Goal: Transaction & Acquisition: Obtain resource

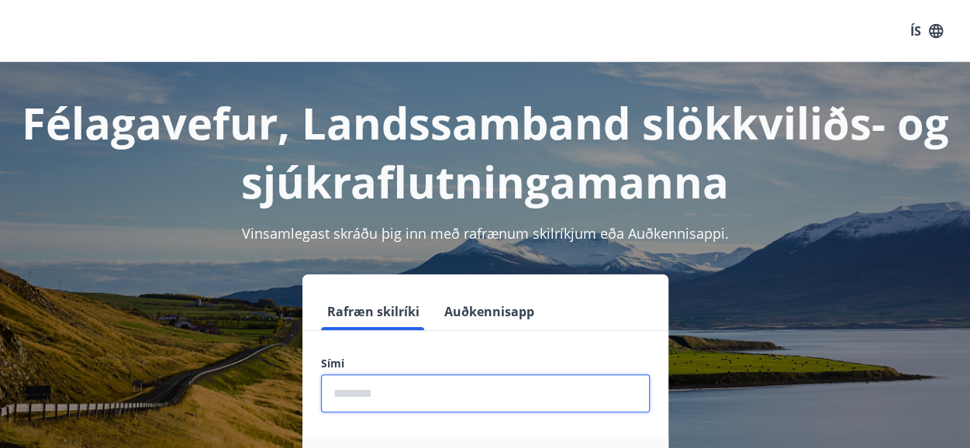
click at [369, 398] on input "phone" at bounding box center [485, 393] width 329 height 38
type input "********"
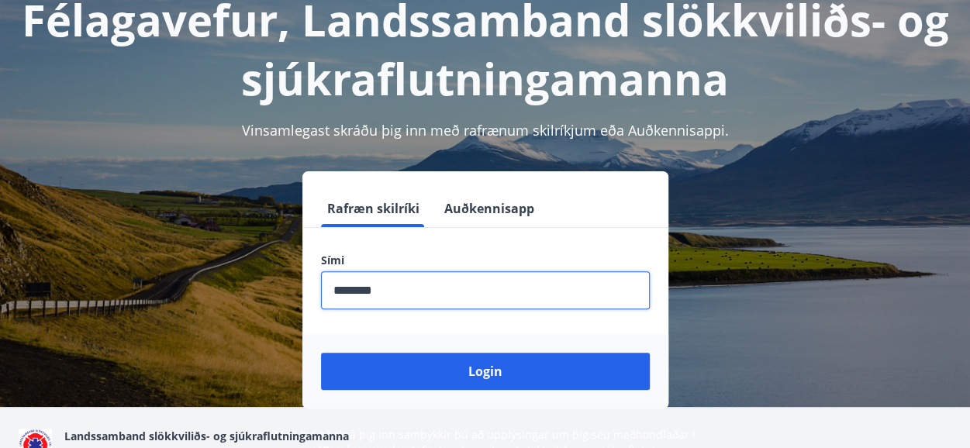
scroll to position [155, 0]
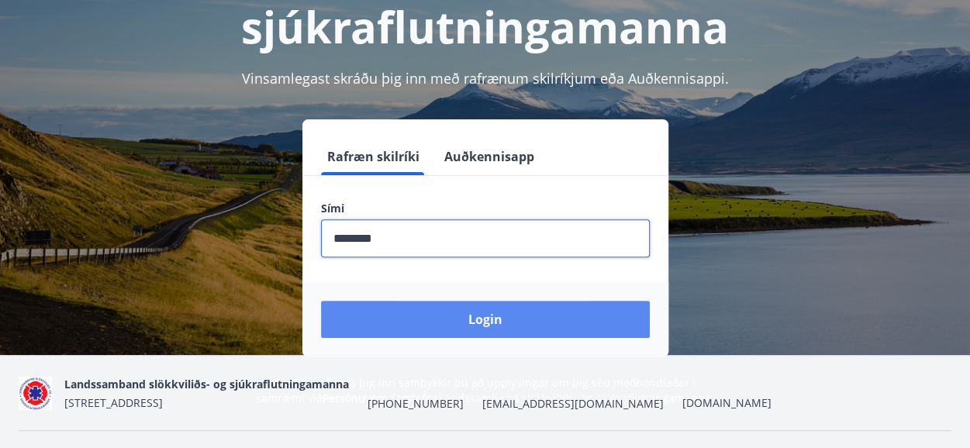
click at [505, 319] on button "Login" at bounding box center [485, 319] width 329 height 37
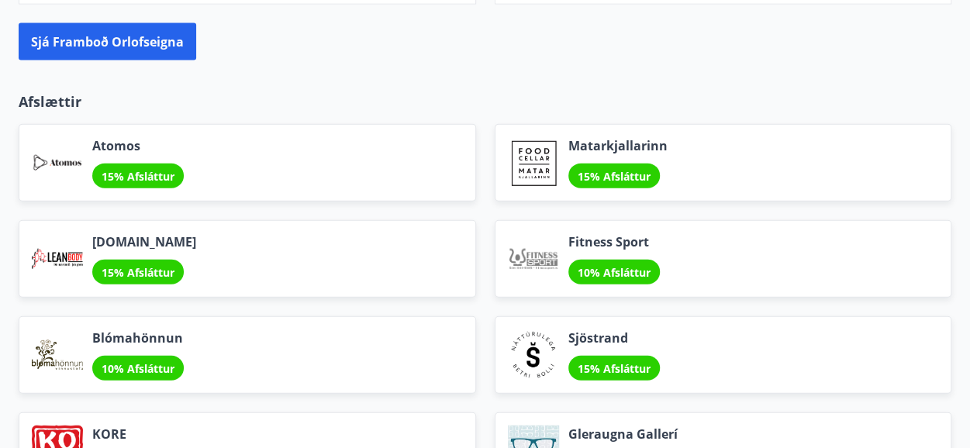
scroll to position [1503, 0]
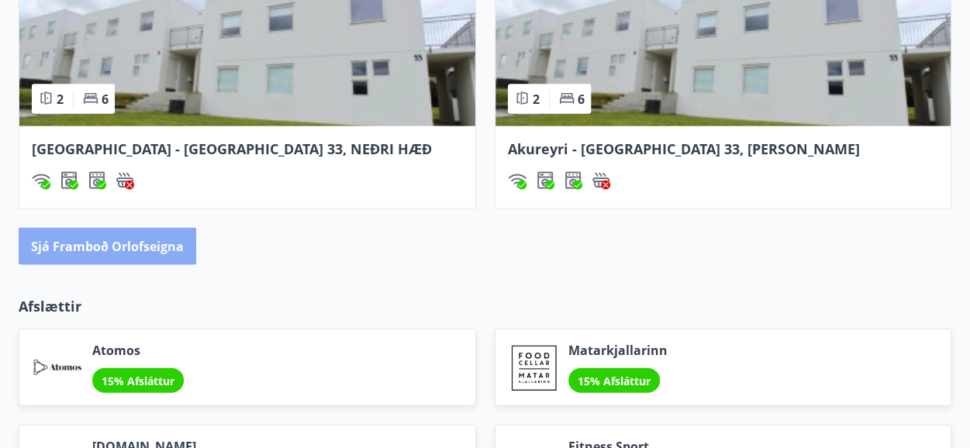
click at [126, 241] on button "Sjá framboð orlofseigna" at bounding box center [108, 246] width 178 height 37
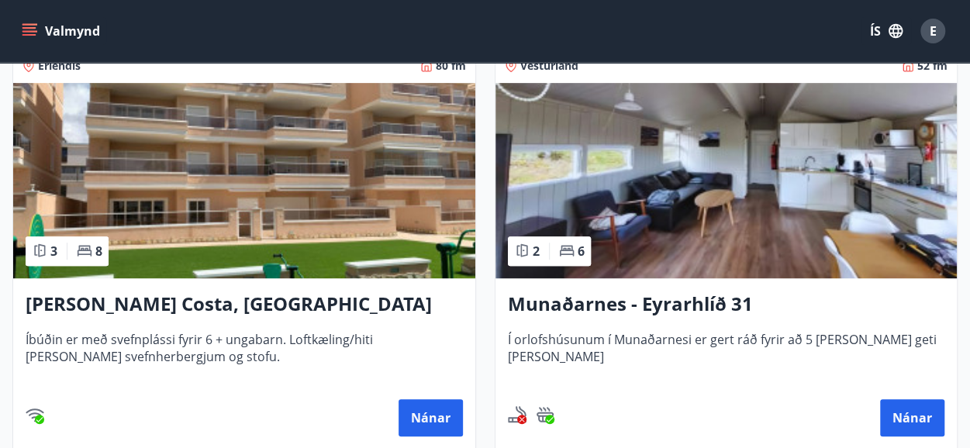
scroll to position [310, 0]
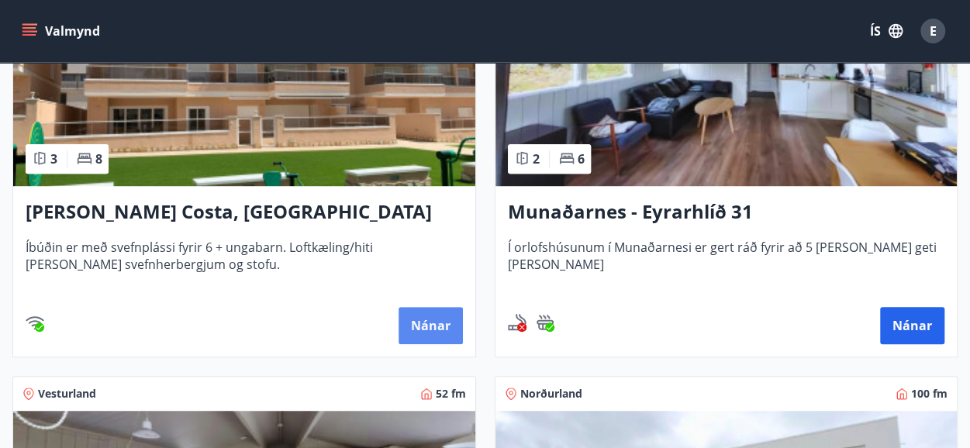
click at [431, 322] on button "Nánar" at bounding box center [430, 325] width 64 height 37
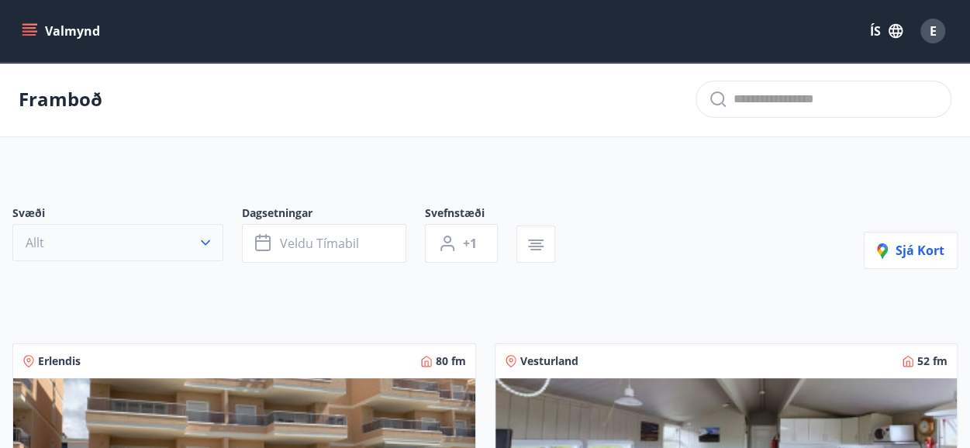
click at [209, 240] on icon "button" at bounding box center [205, 242] width 9 height 5
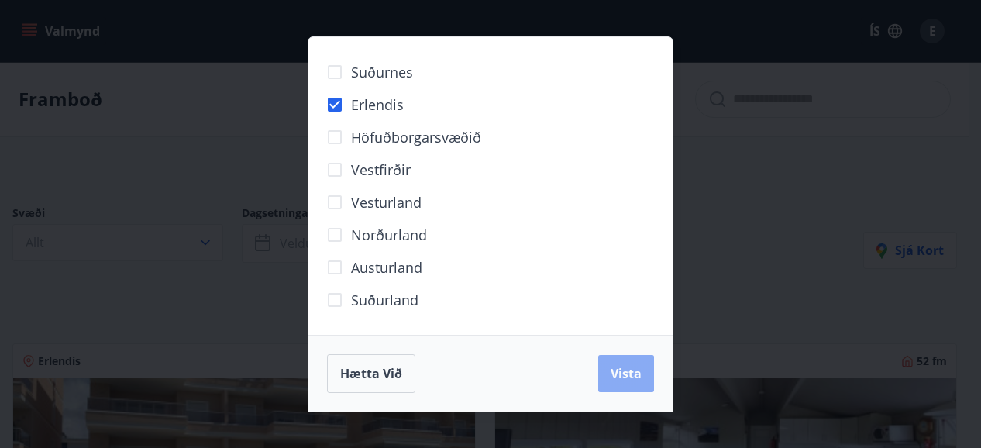
click at [632, 374] on span "Vista" at bounding box center [626, 373] width 31 height 17
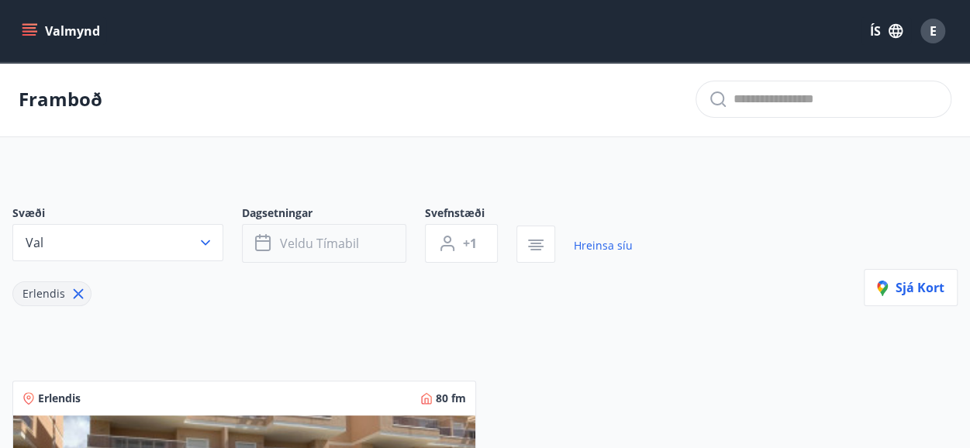
click at [313, 241] on span "Veldu tímabil" at bounding box center [319, 243] width 79 height 17
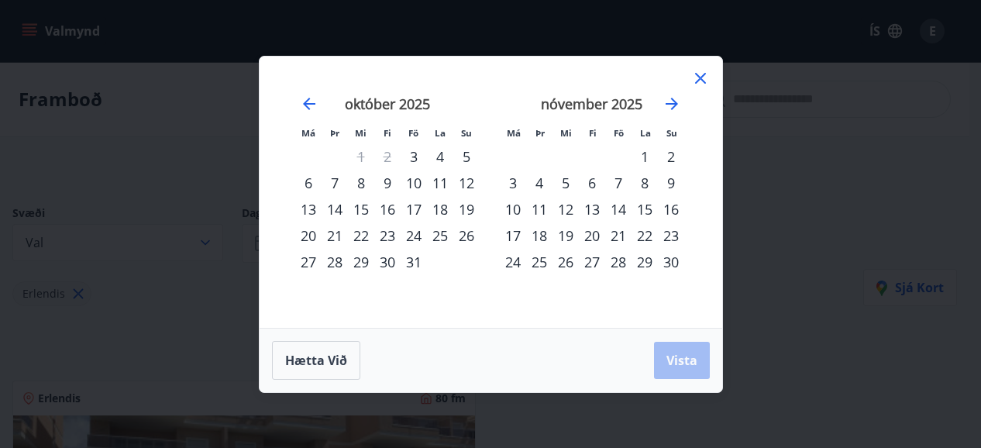
click at [541, 180] on div "4" at bounding box center [539, 183] width 26 height 26
click at [545, 238] on div "18" at bounding box center [539, 235] width 26 height 26
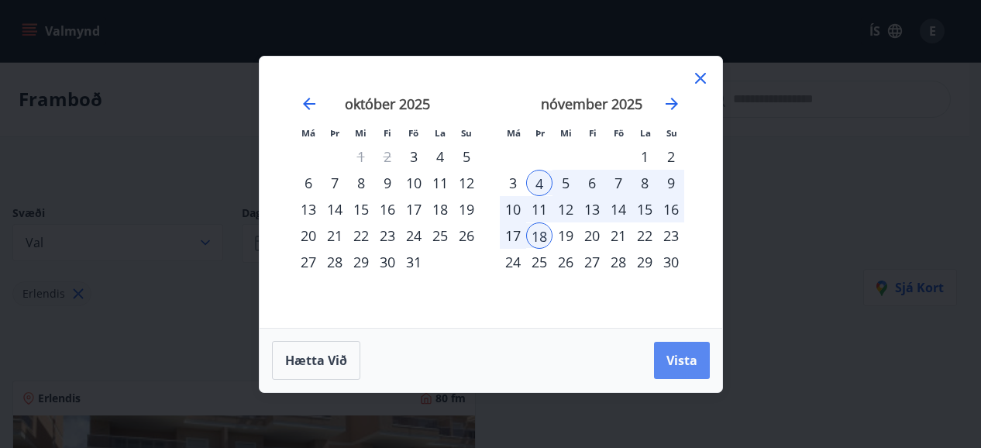
click at [680, 355] on span "Vista" at bounding box center [682, 360] width 31 height 17
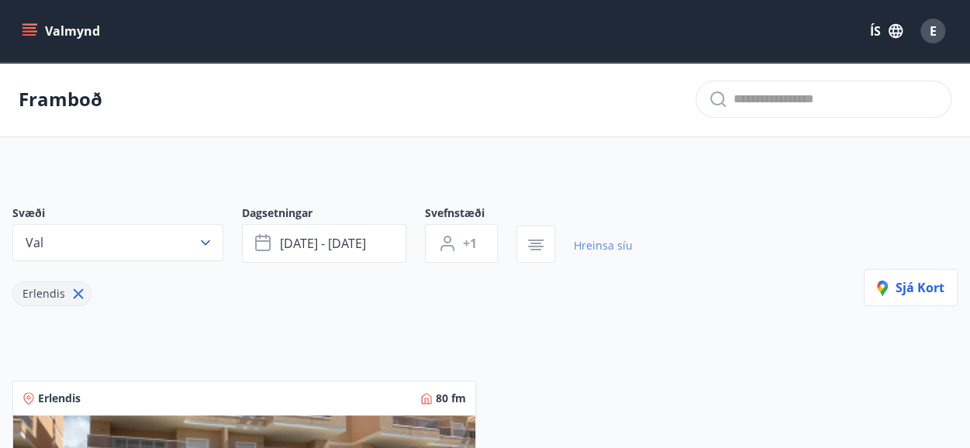
click at [614, 241] on link "Hreinsa síu" at bounding box center [603, 246] width 59 height 34
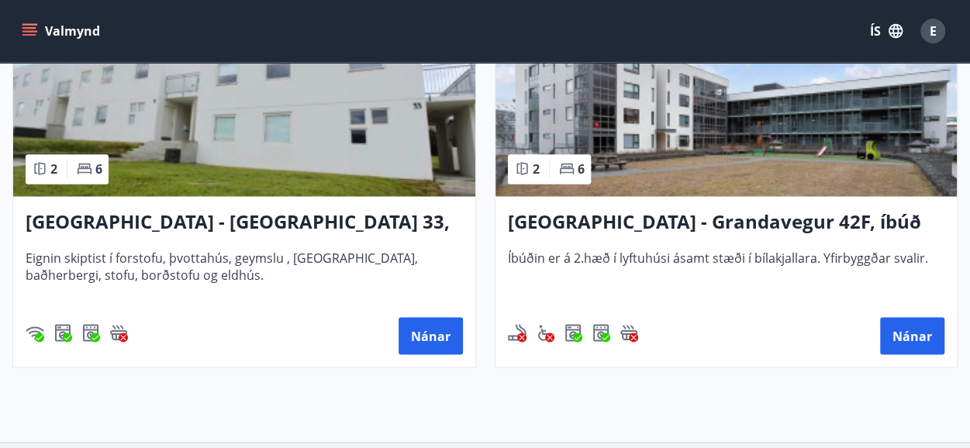
scroll to position [1240, 0]
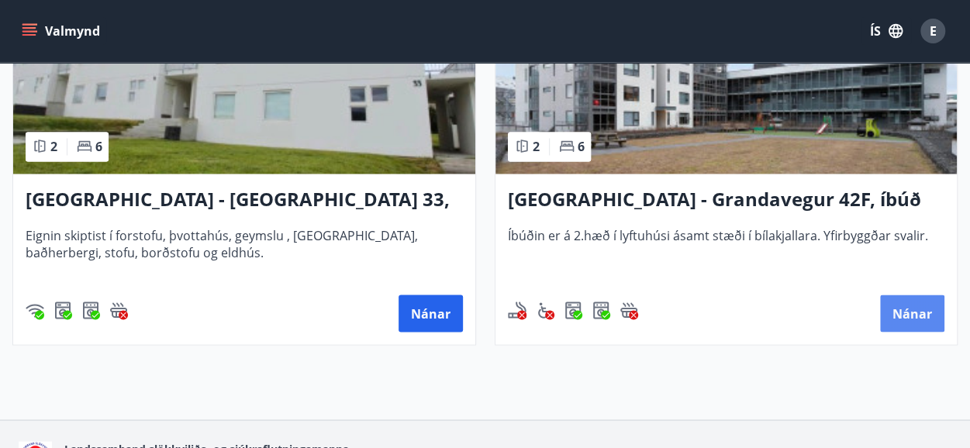
click at [924, 312] on button "Nánar" at bounding box center [912, 313] width 64 height 37
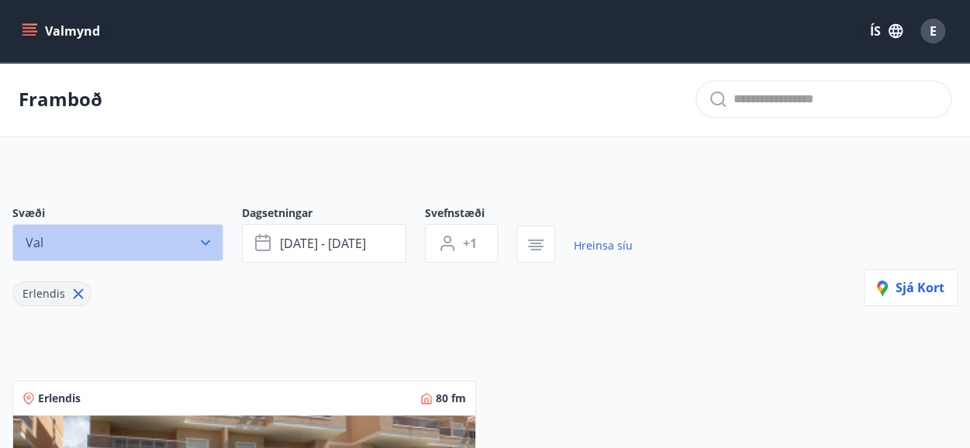
click at [200, 240] on icon "button" at bounding box center [206, 243] width 16 height 16
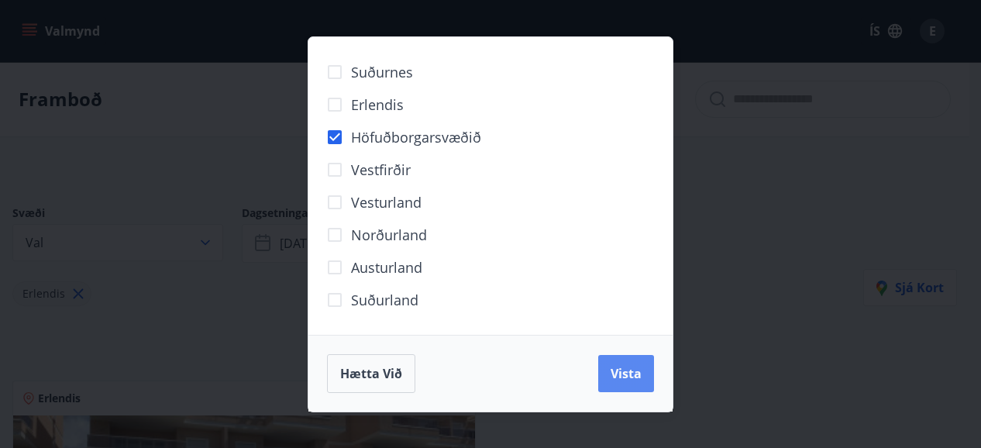
click at [625, 374] on span "Vista" at bounding box center [626, 373] width 31 height 17
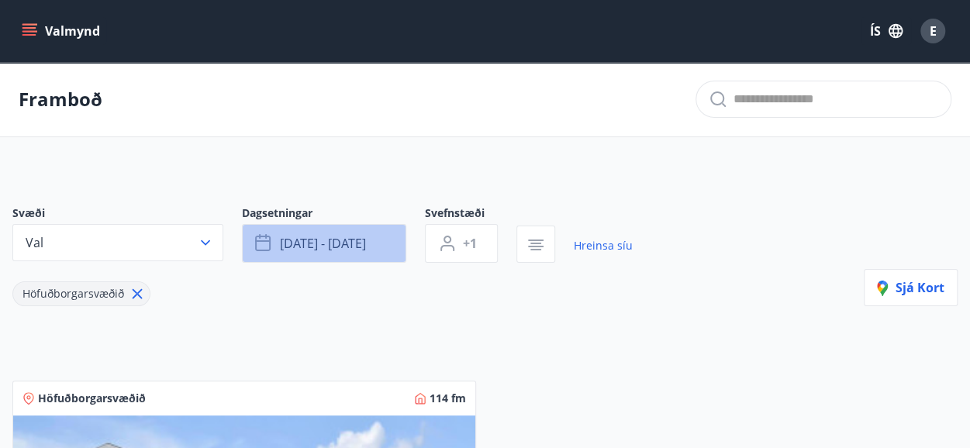
click at [326, 246] on span "[DATE] - [DATE]" at bounding box center [323, 243] width 86 height 17
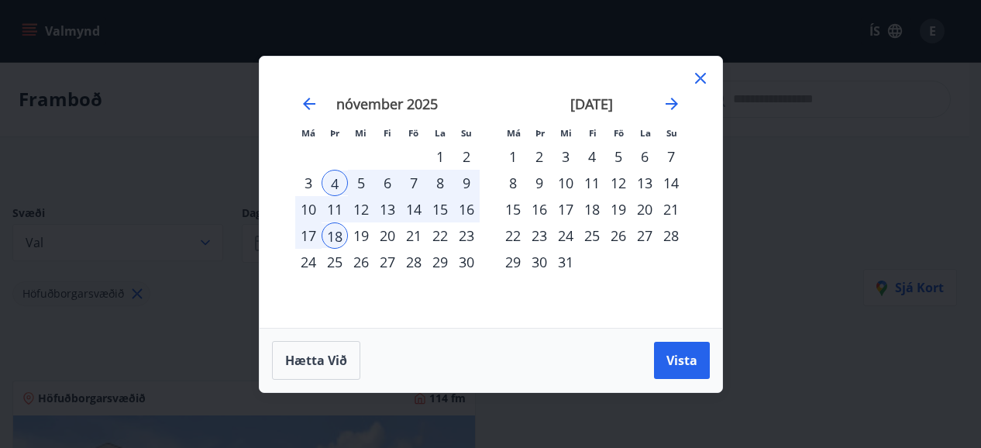
click at [702, 78] on icon at bounding box center [700, 78] width 19 height 19
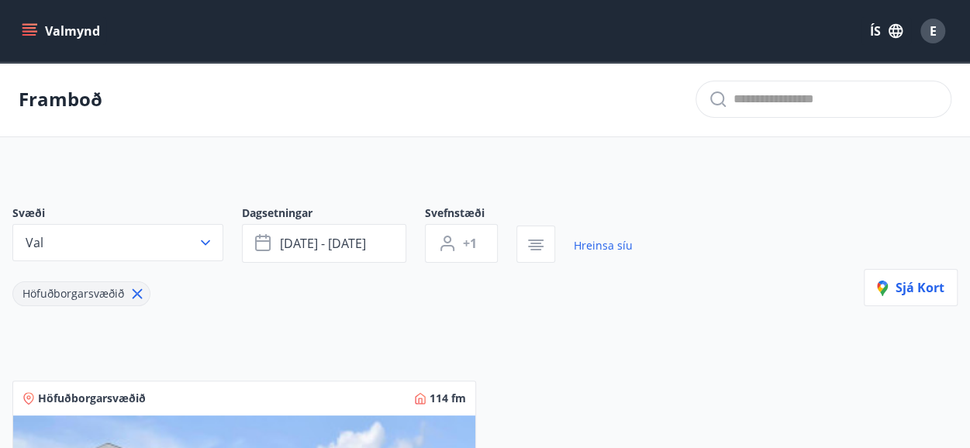
click at [33, 27] on icon "menu" at bounding box center [29, 28] width 14 height 2
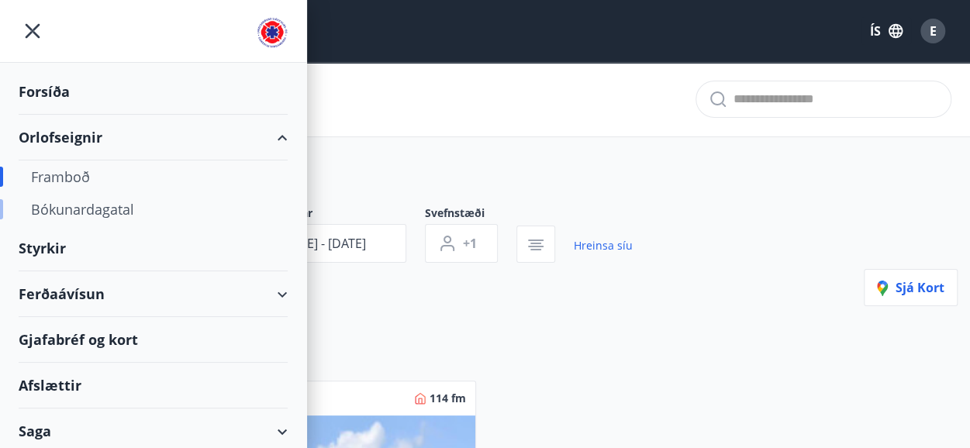
click at [91, 215] on div "Bókunardagatal" at bounding box center [153, 209] width 244 height 33
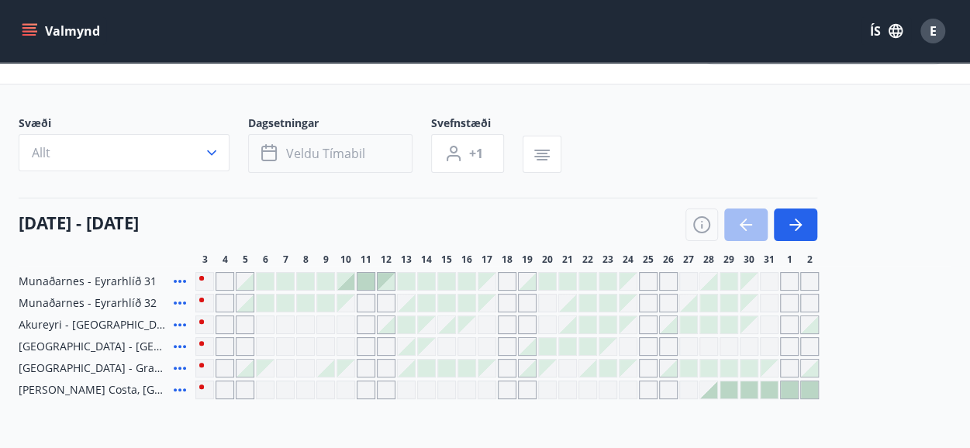
scroll to position [78, 0]
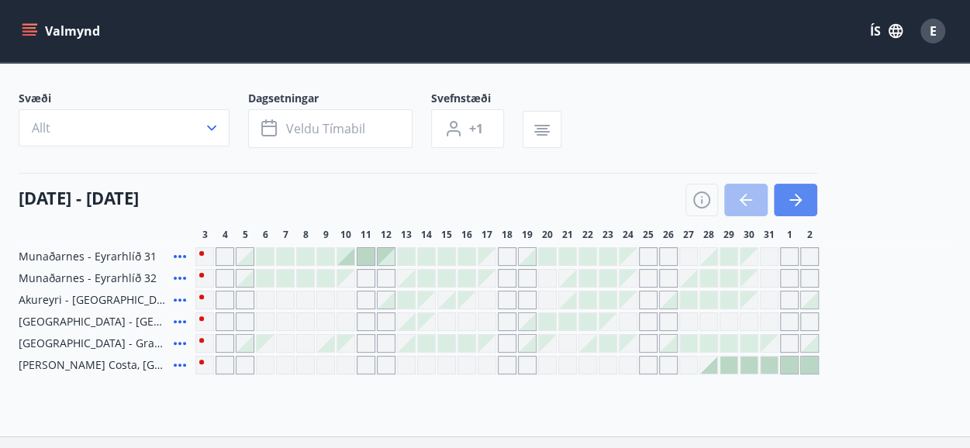
click at [794, 192] on icon "button" at bounding box center [795, 200] width 19 height 19
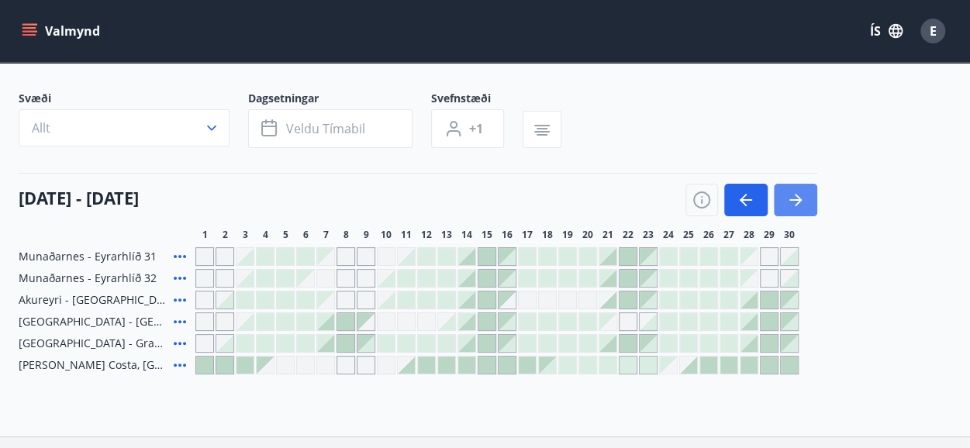
click at [796, 202] on icon "button" at bounding box center [797, 200] width 7 height 12
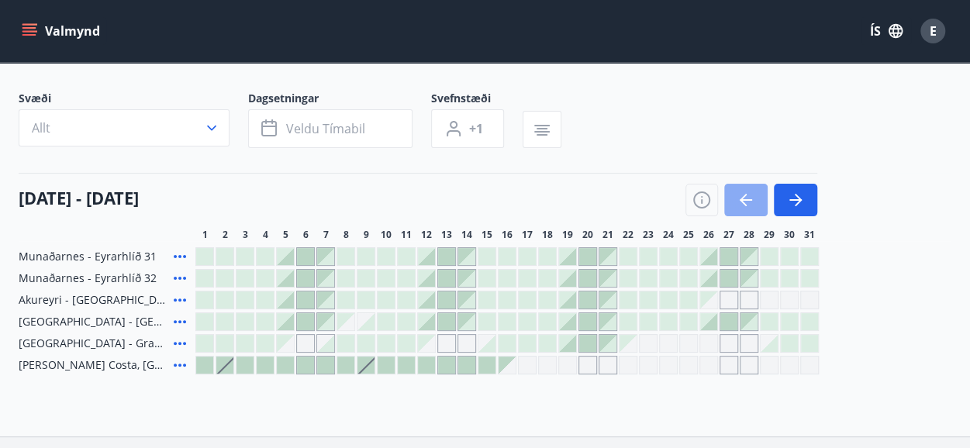
click at [739, 195] on icon "button" at bounding box center [745, 200] width 19 height 19
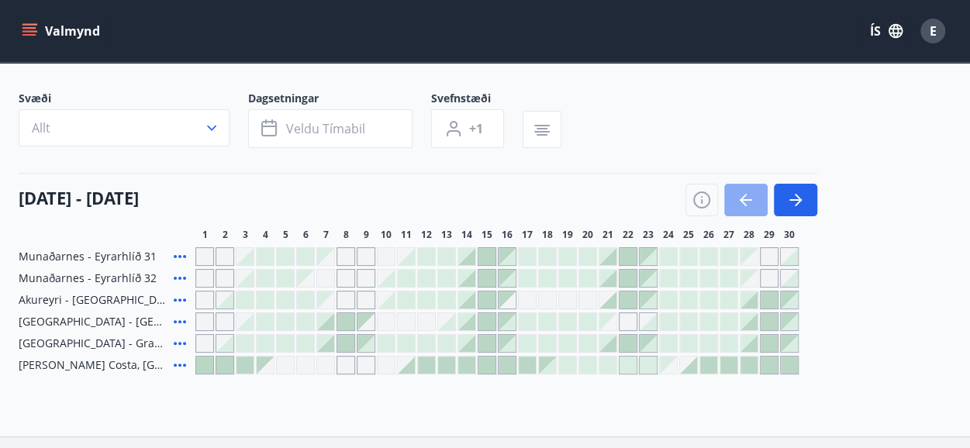
click at [741, 197] on icon "button" at bounding box center [742, 200] width 7 height 12
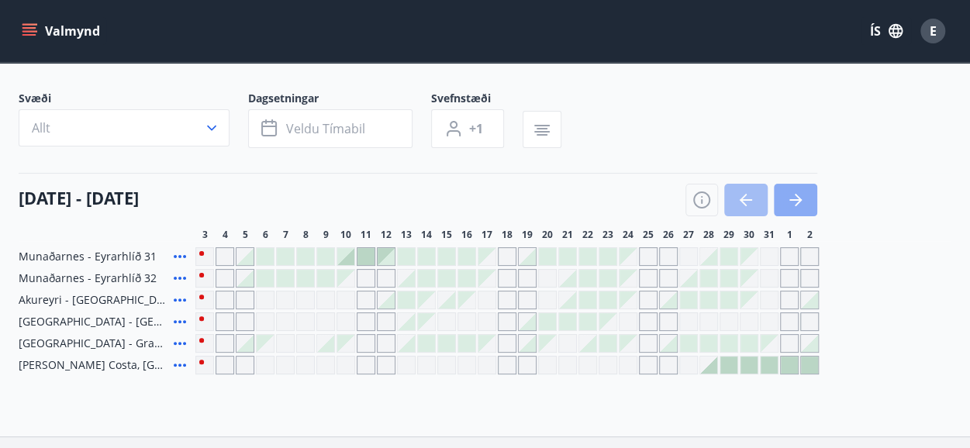
click at [810, 199] on button "button" at bounding box center [795, 200] width 43 height 33
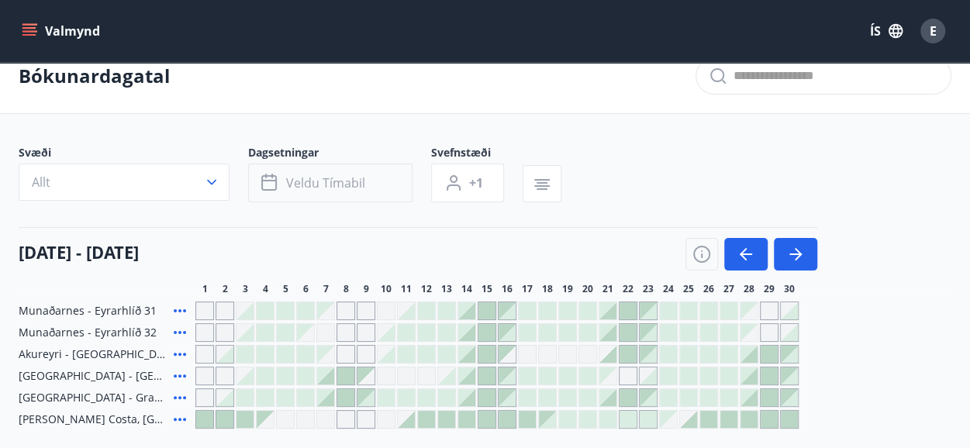
scroll to position [0, 0]
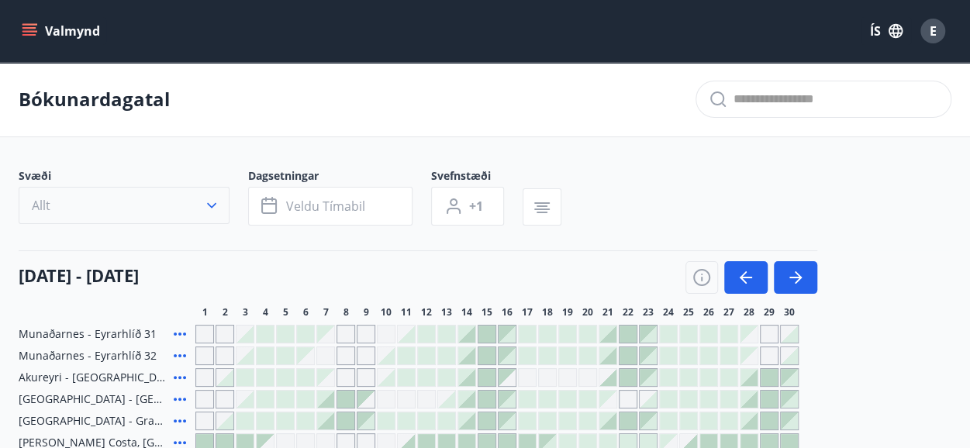
click at [212, 203] on icon "button" at bounding box center [212, 206] width 16 height 16
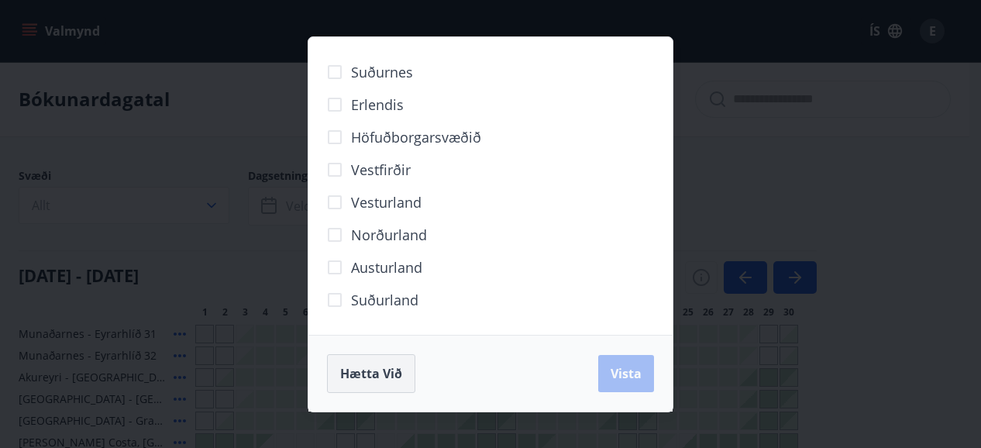
click at [394, 369] on span "Hætta við" at bounding box center [371, 373] width 62 height 17
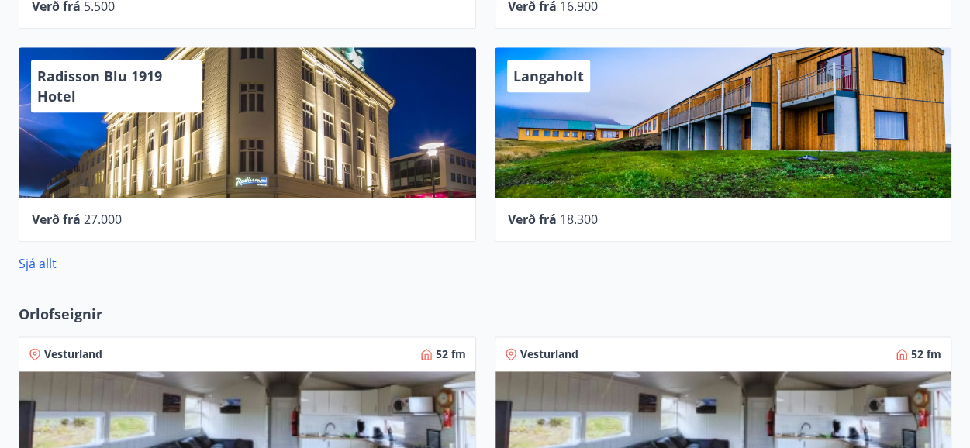
scroll to position [853, 0]
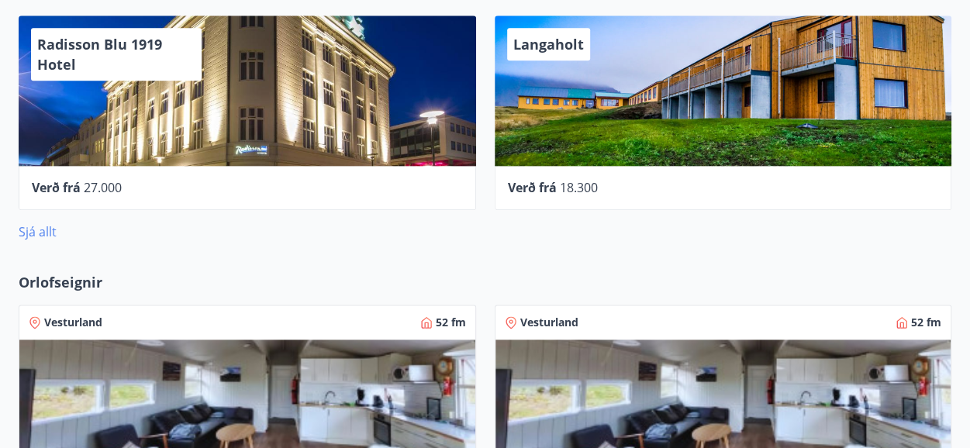
click at [39, 228] on link "Sjá allt" at bounding box center [38, 231] width 38 height 17
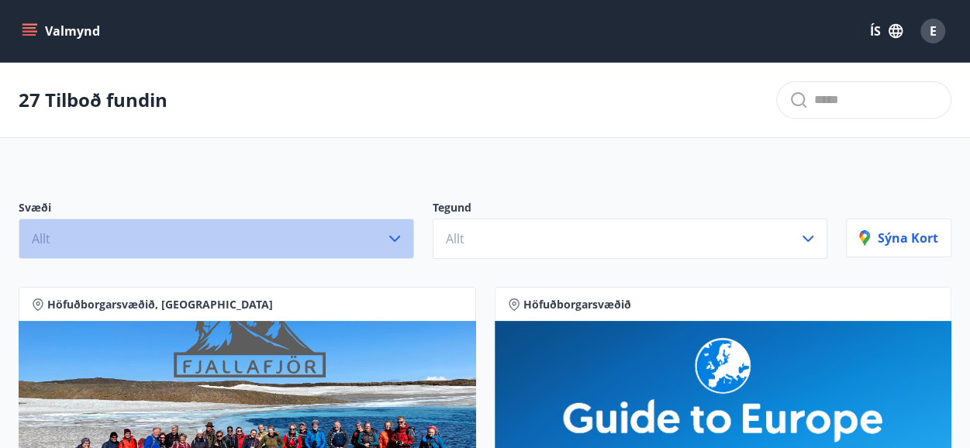
click at [394, 234] on icon "button" at bounding box center [394, 238] width 19 height 19
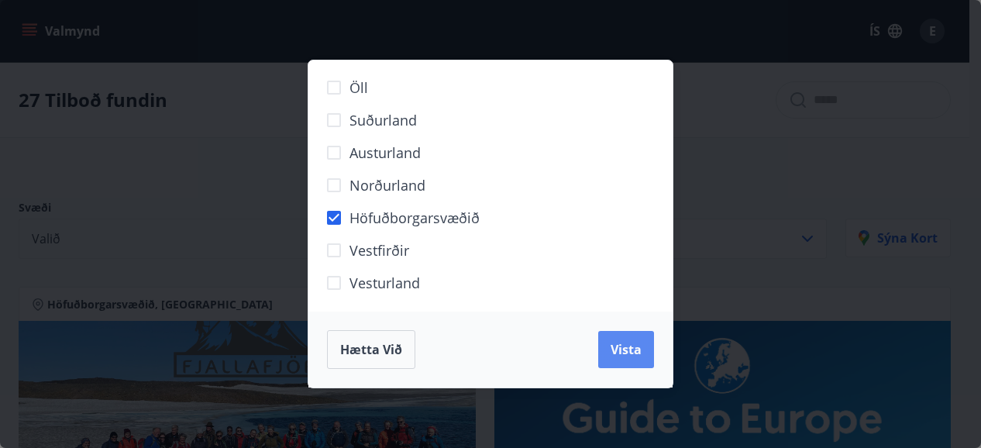
click at [636, 346] on span "Vista" at bounding box center [626, 349] width 31 height 17
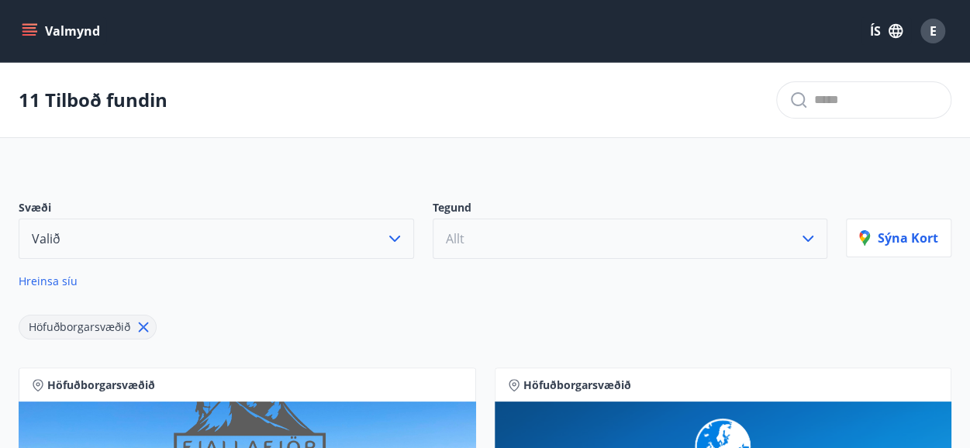
click at [474, 235] on button "Allt" at bounding box center [630, 239] width 395 height 40
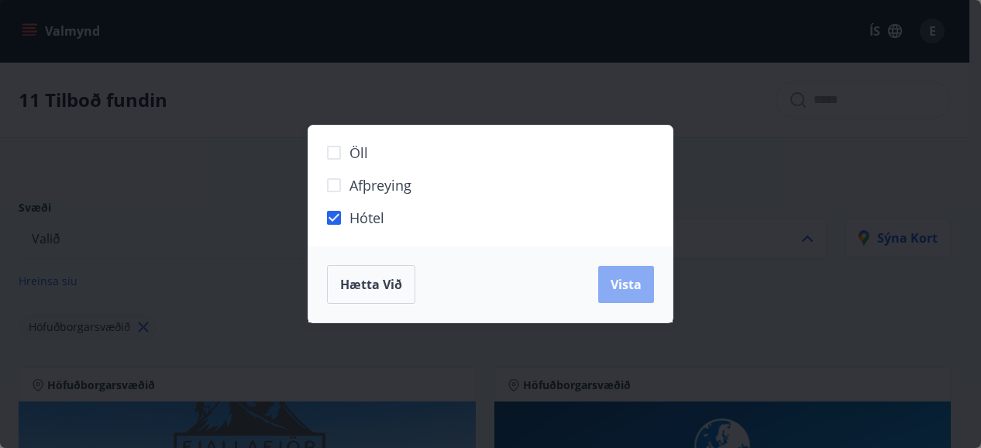
click at [628, 291] on span "Vista" at bounding box center [626, 284] width 31 height 17
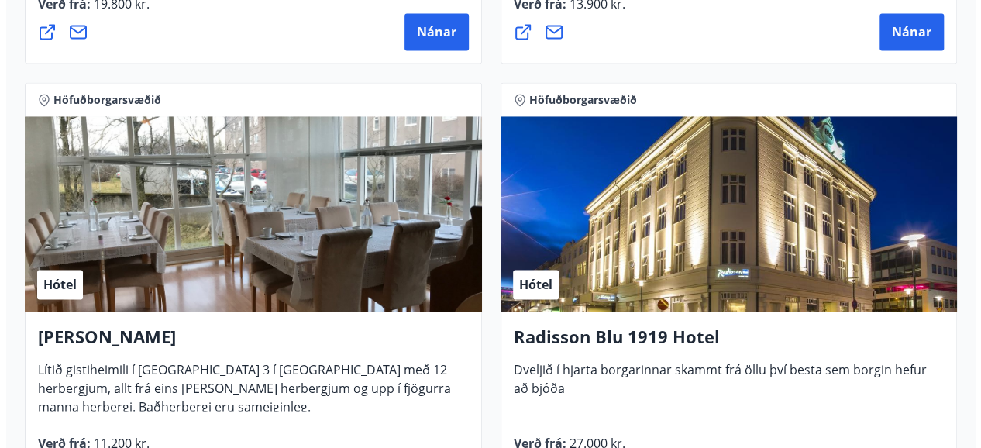
scroll to position [1240, 0]
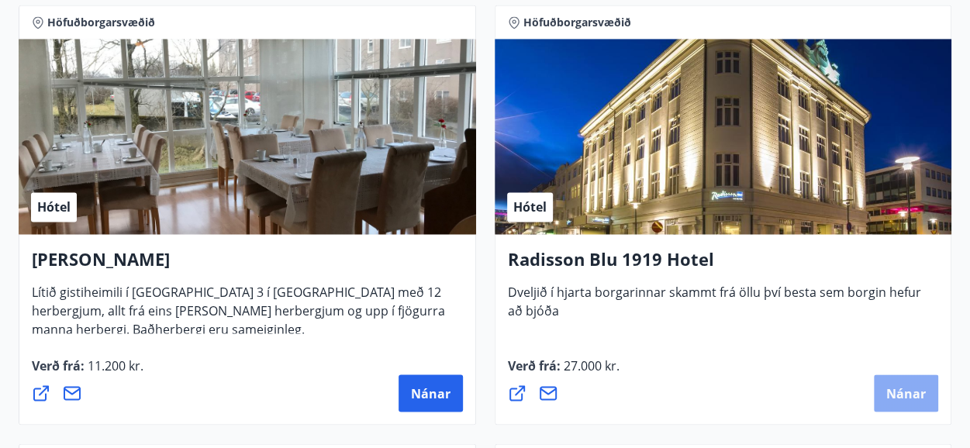
click at [898, 381] on button "Nánar" at bounding box center [906, 392] width 64 height 37
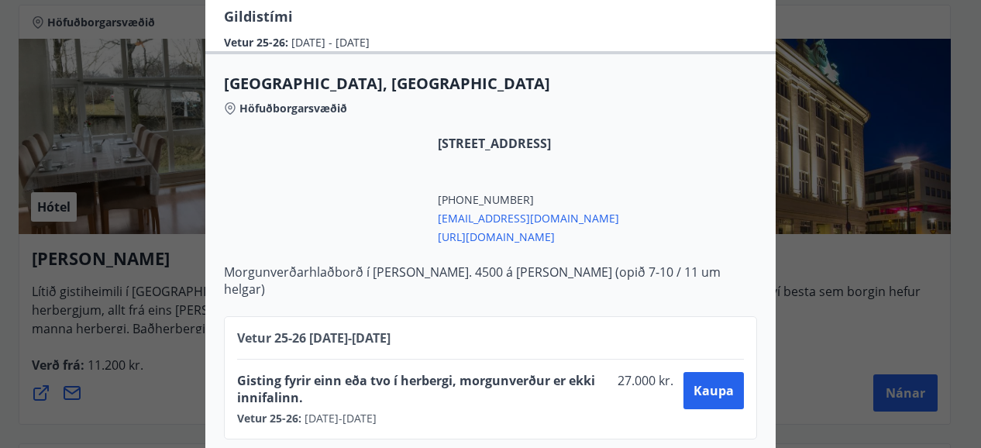
scroll to position [390, 0]
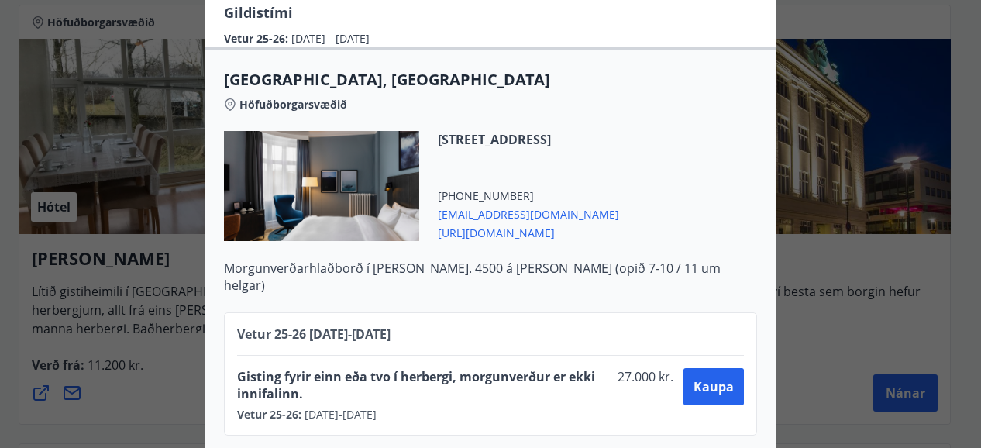
click at [653, 312] on div "Vetur 25-26 [DATE] - [DATE] Gisting fyrir einn eða tvo í herbergi, morgunverður…" at bounding box center [490, 373] width 533 height 123
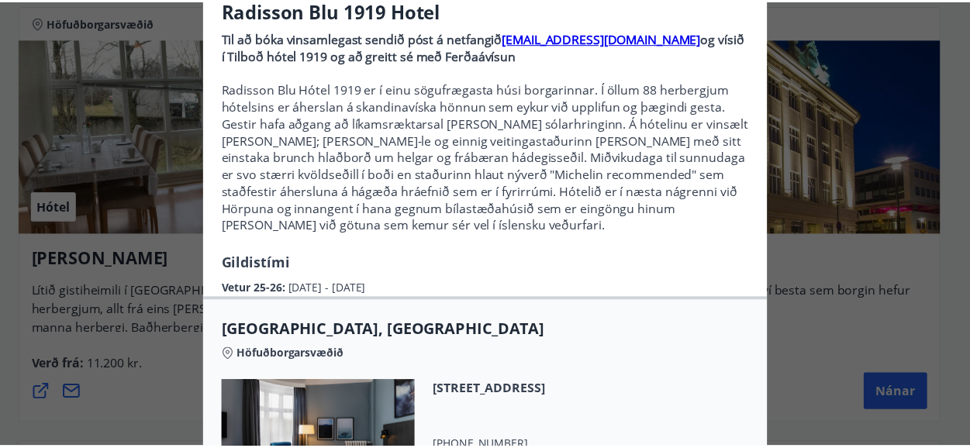
scroll to position [0, 0]
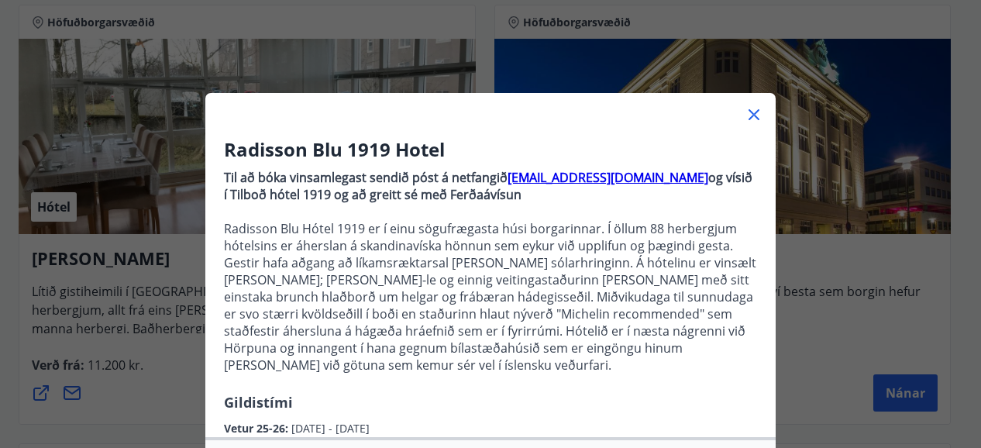
click at [745, 115] on icon at bounding box center [754, 114] width 19 height 19
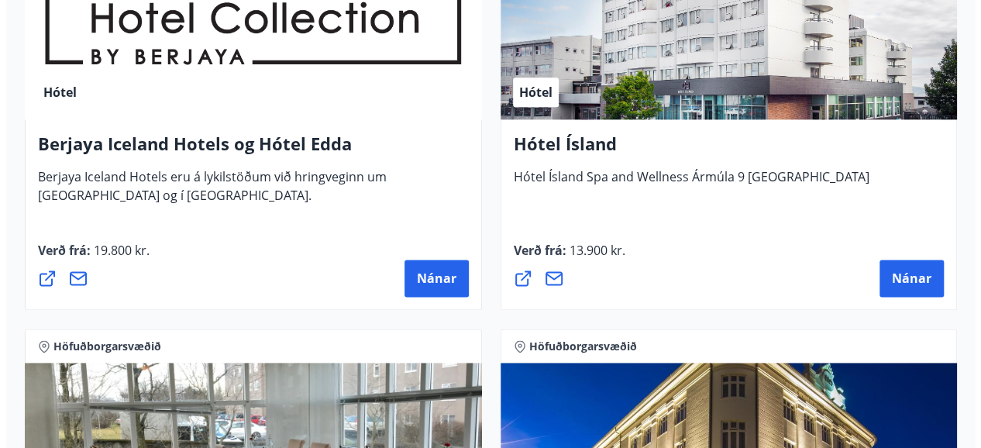
scroll to position [1003, 0]
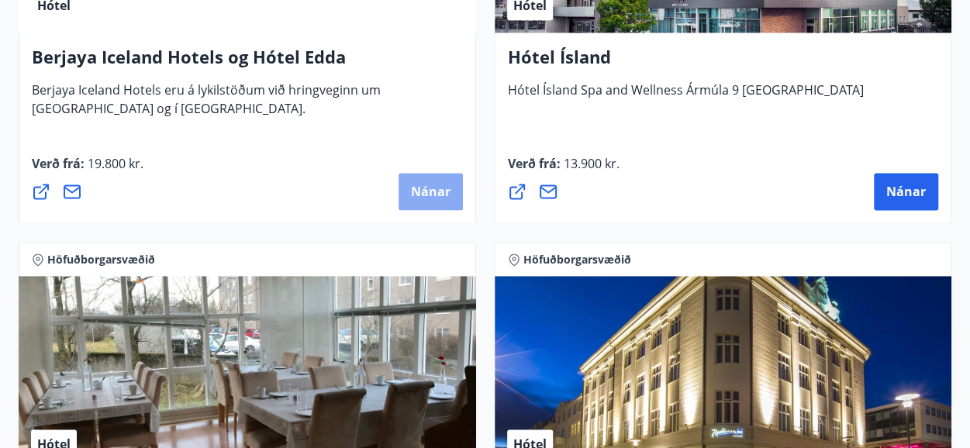
click at [417, 183] on span "Nánar" at bounding box center [431, 191] width 40 height 17
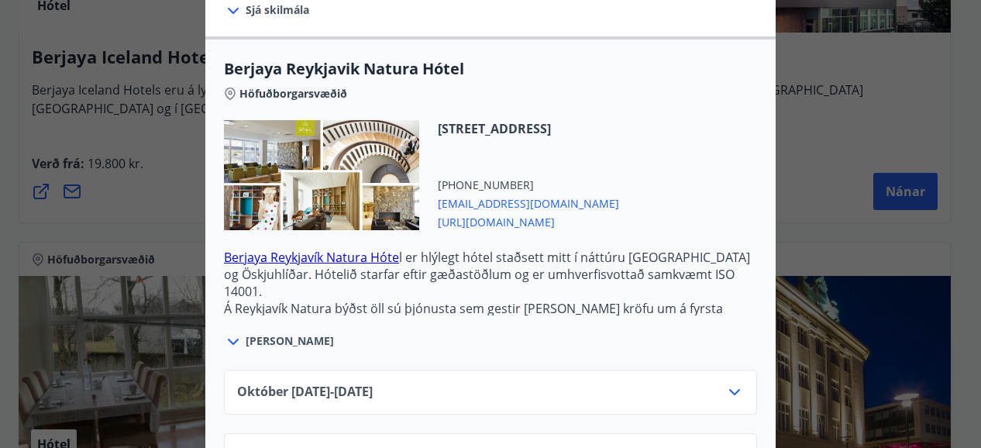
scroll to position [388, 0]
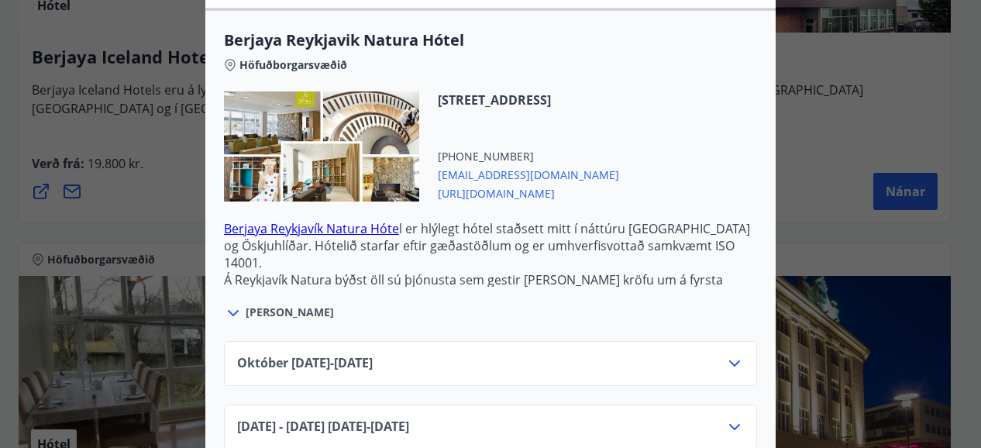
click at [226, 312] on icon at bounding box center [233, 313] width 19 height 19
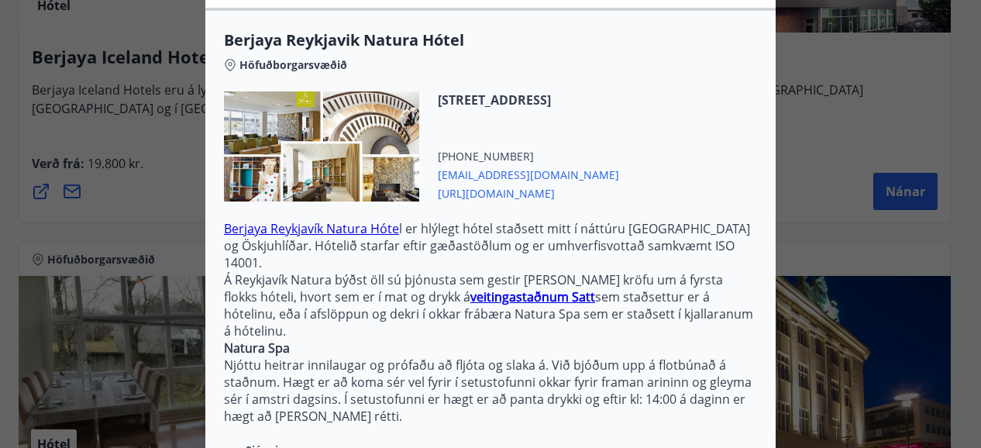
scroll to position [522, 0]
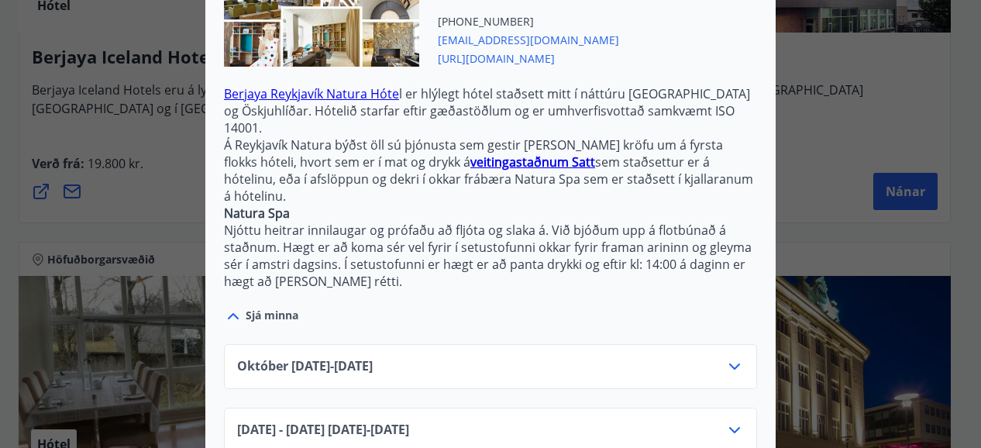
click at [726, 357] on icon at bounding box center [735, 366] width 19 height 19
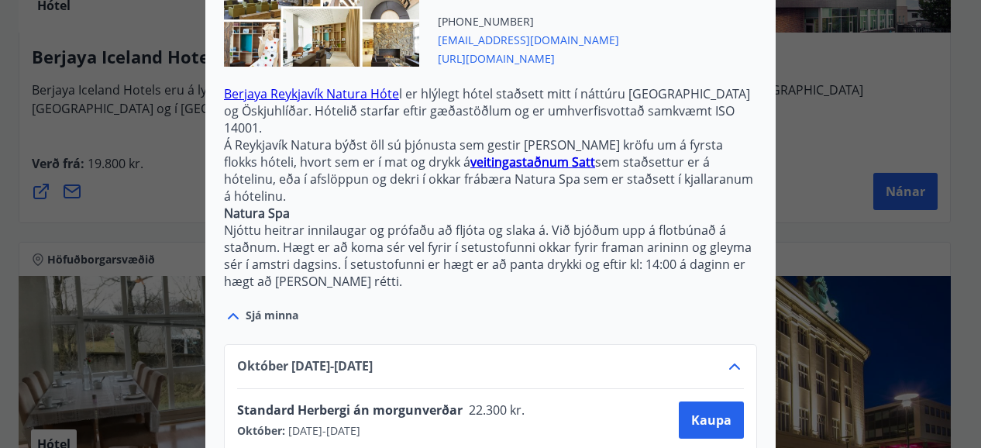
scroll to position [584, 0]
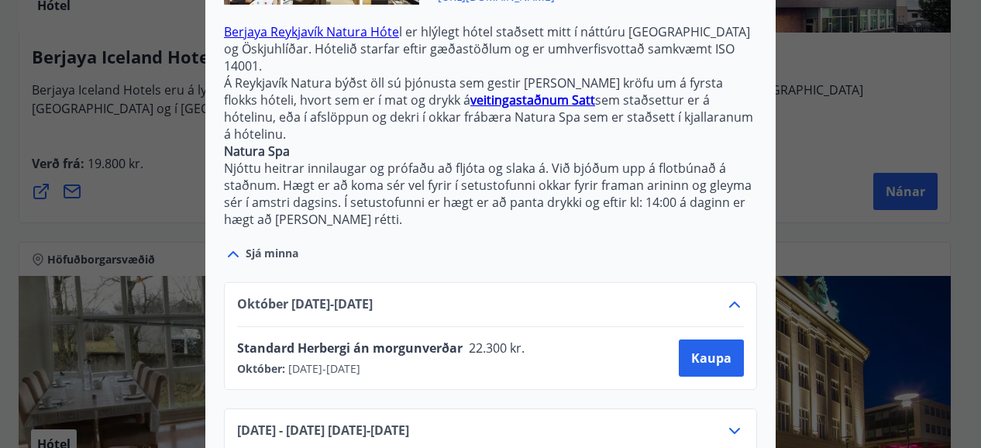
click at [732, 422] on icon at bounding box center [735, 431] width 19 height 19
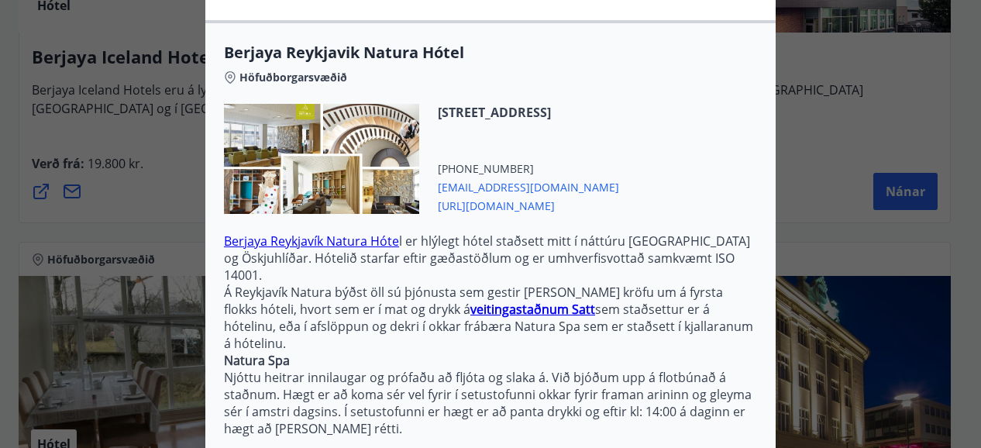
scroll to position [429, 0]
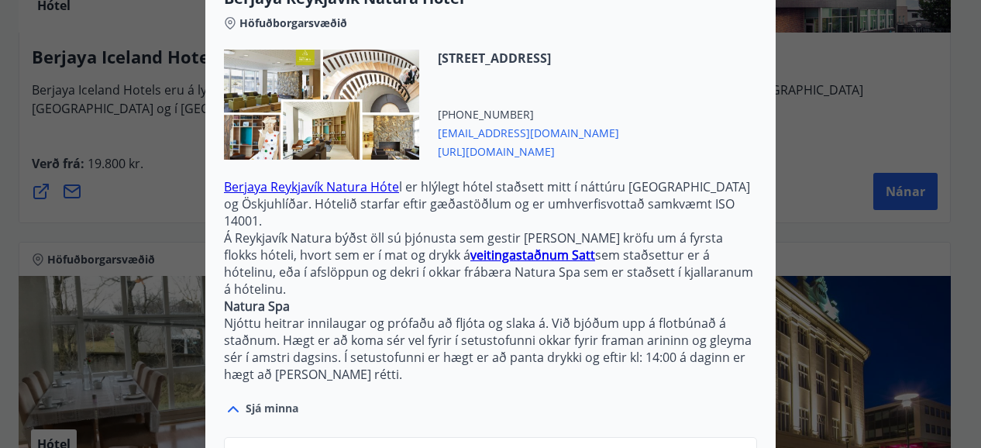
click at [229, 400] on icon at bounding box center [233, 409] width 19 height 19
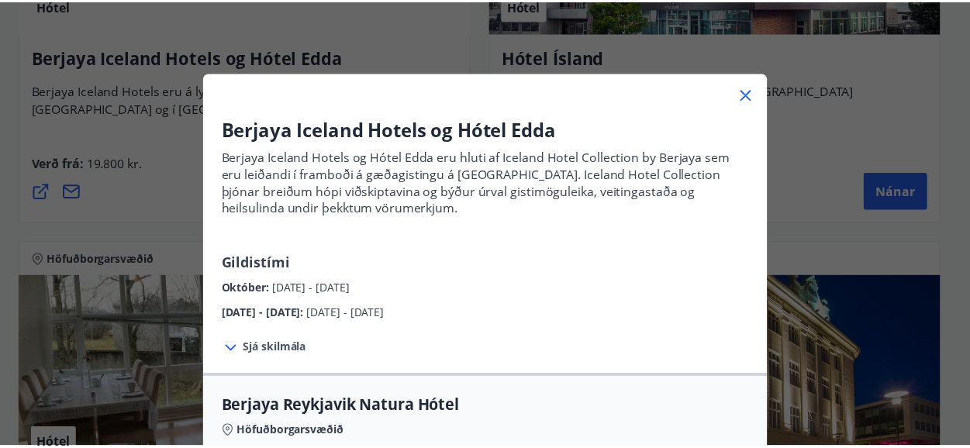
scroll to position [0, 0]
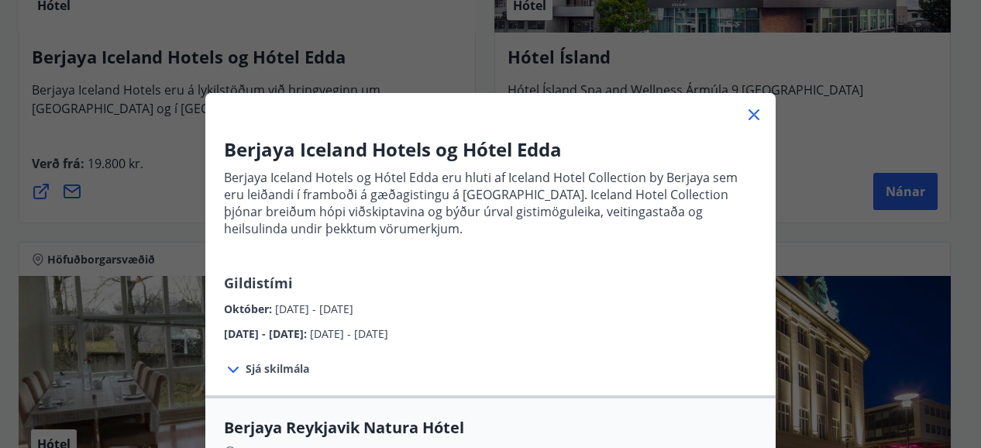
click at [747, 109] on icon at bounding box center [754, 114] width 19 height 19
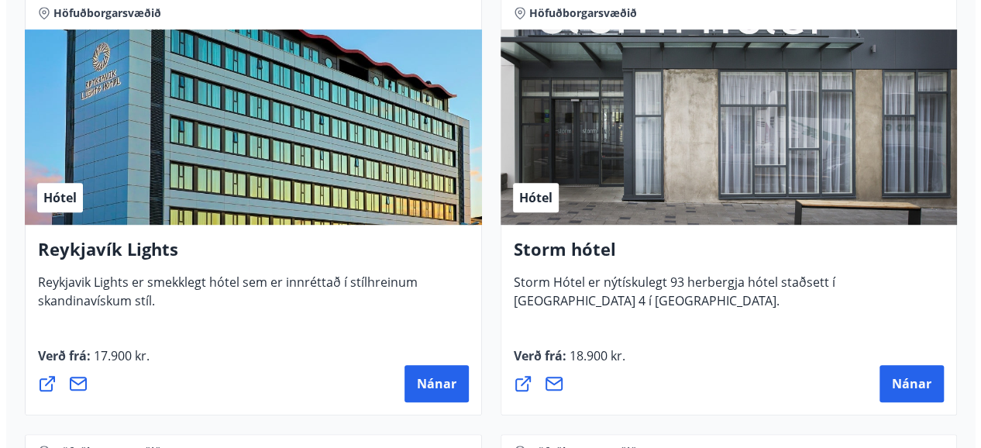
scroll to position [460, 0]
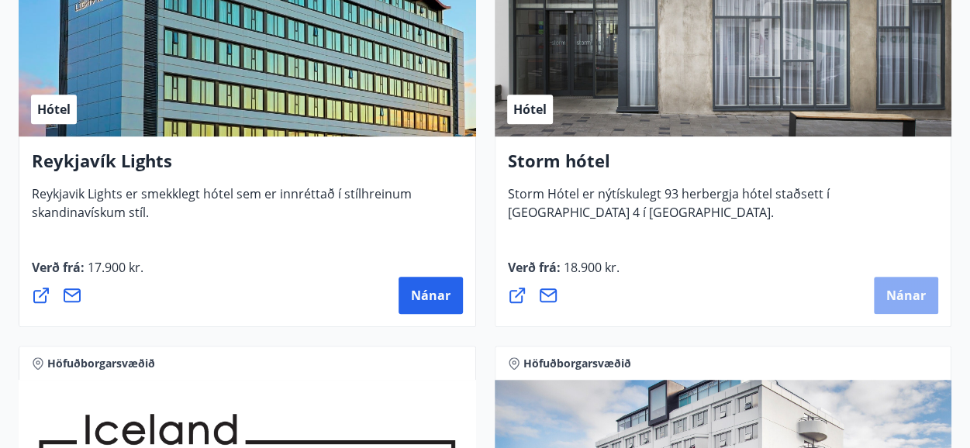
click at [915, 291] on span "Nánar" at bounding box center [906, 295] width 40 height 17
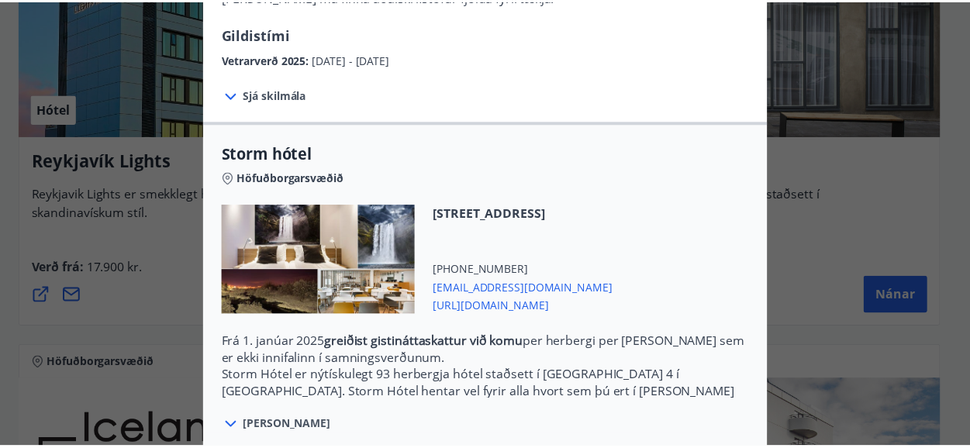
scroll to position [0, 0]
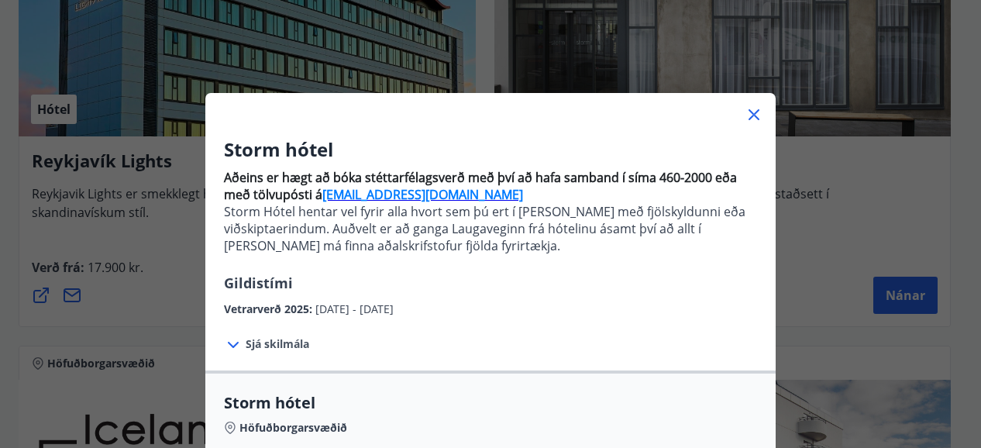
click at [750, 114] on icon at bounding box center [754, 114] width 19 height 19
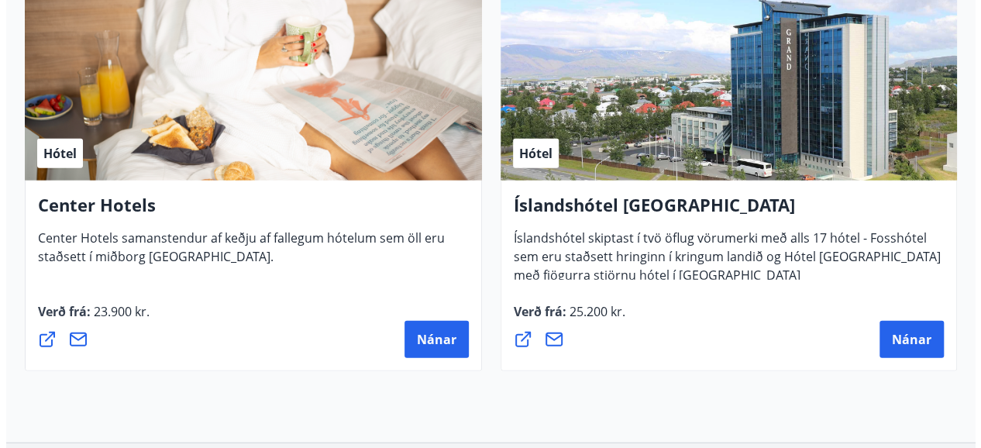
scroll to position [1701, 0]
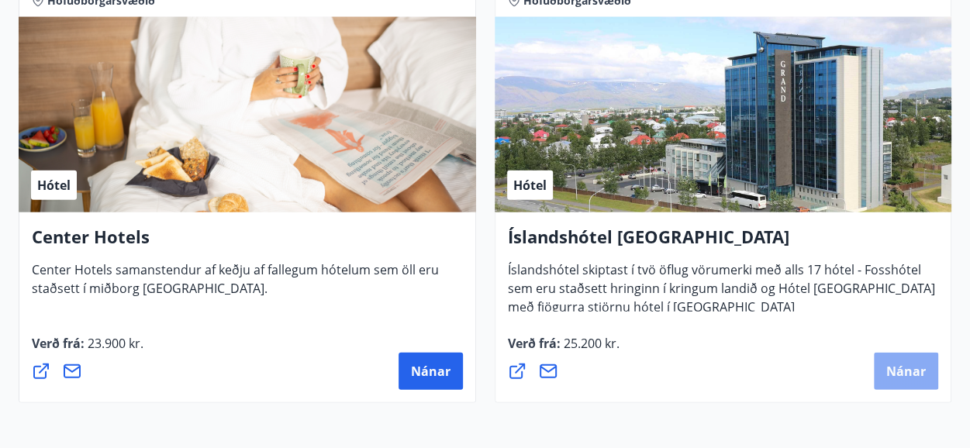
click at [901, 364] on span "Nánar" at bounding box center [906, 371] width 40 height 17
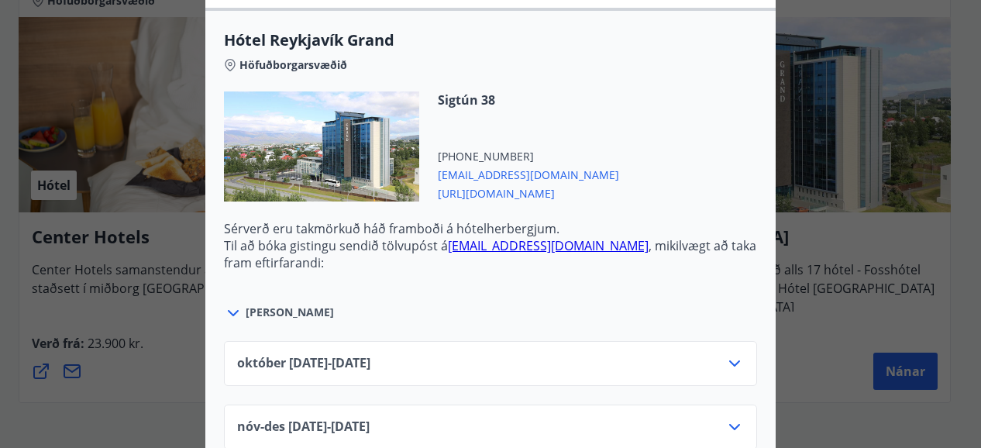
scroll to position [543, 0]
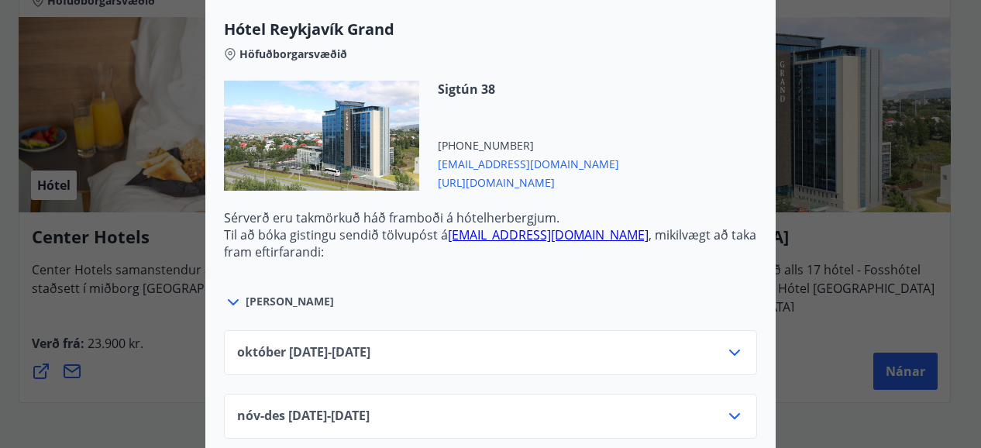
click at [236, 291] on div at bounding box center [235, 301] width 22 height 20
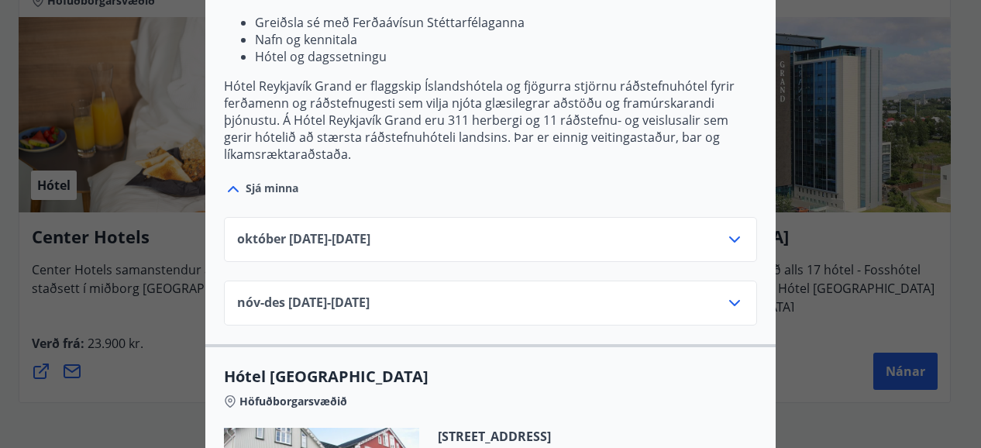
scroll to position [775, 0]
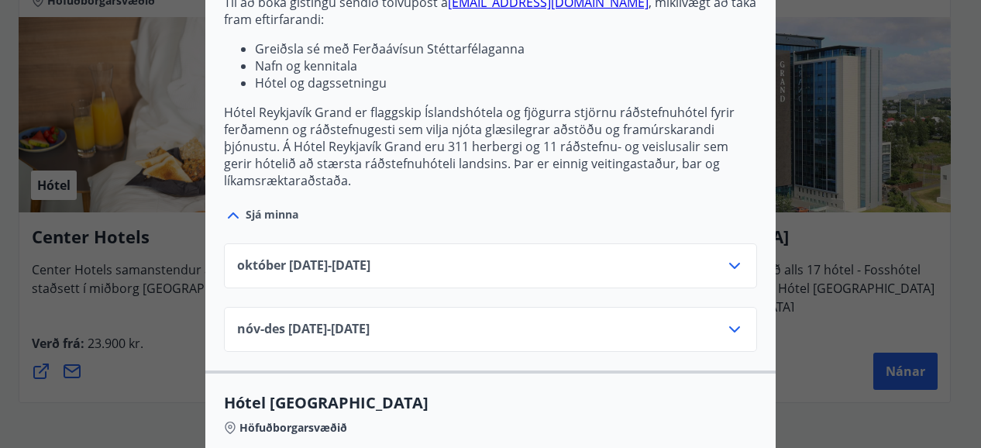
click at [727, 320] on icon at bounding box center [735, 329] width 19 height 19
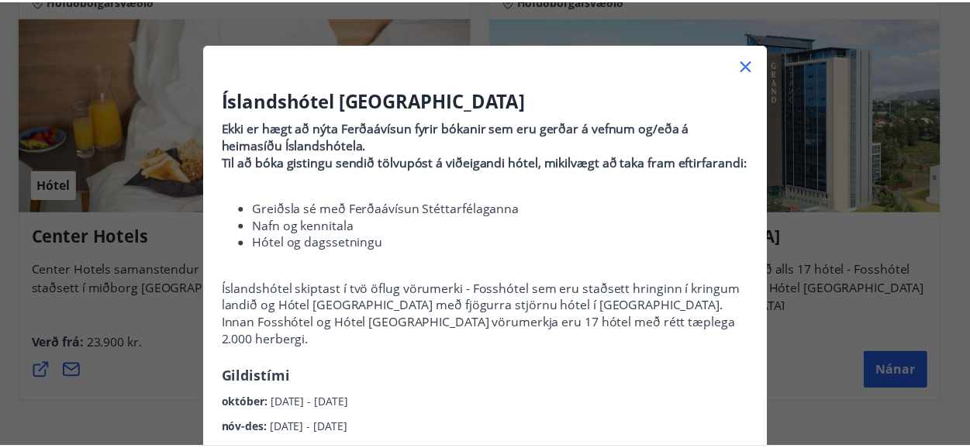
scroll to position [0, 0]
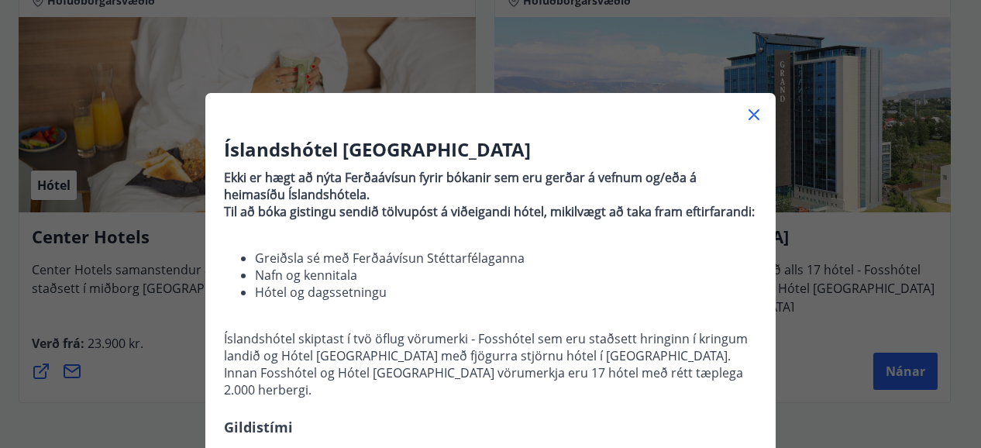
click at [751, 115] on icon at bounding box center [754, 114] width 19 height 19
